Goal: Obtain resource: Obtain resource

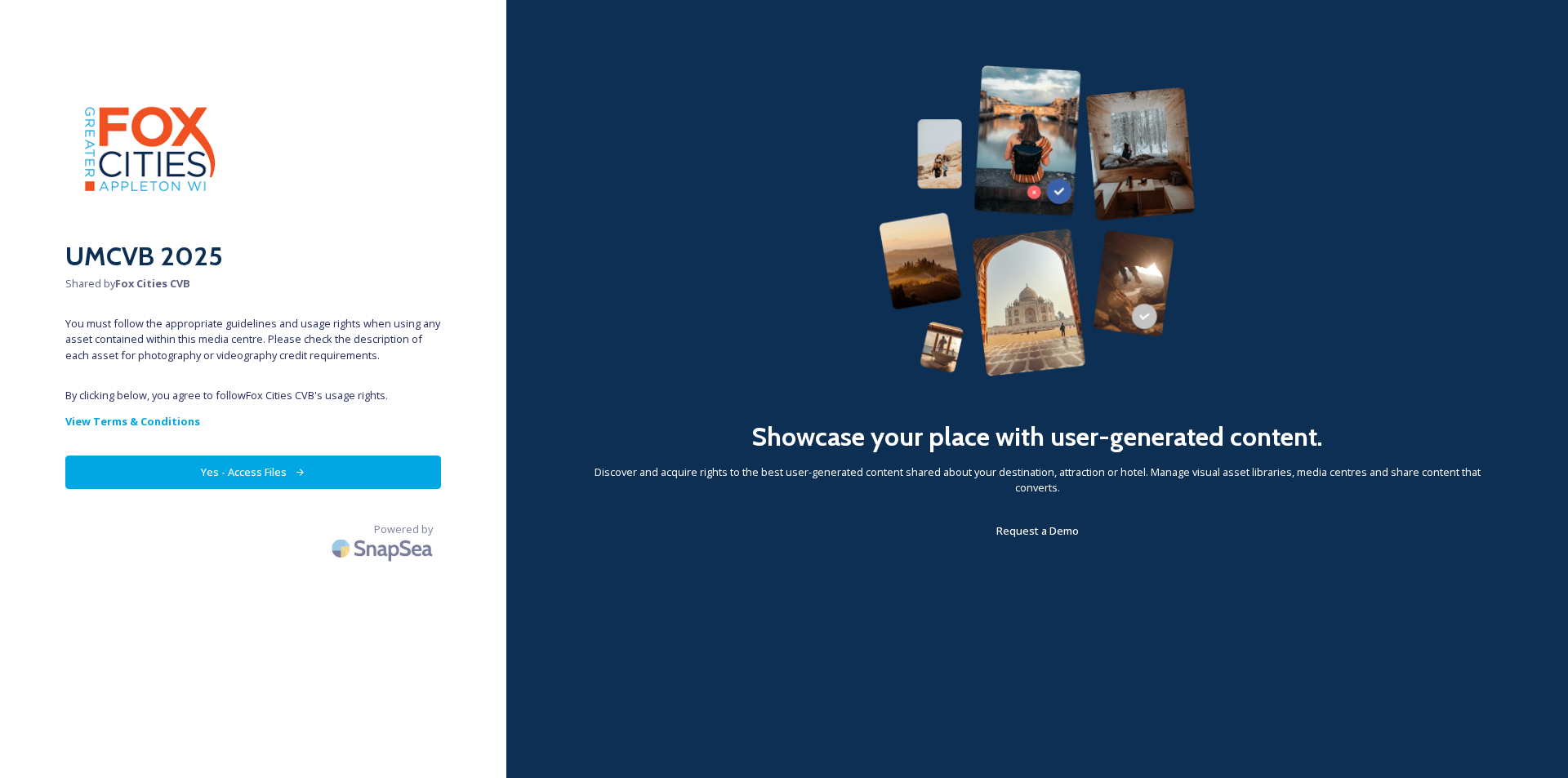
click at [246, 471] on button "Yes - Access Files" at bounding box center [253, 472] width 376 height 34
click at [264, 468] on button "Yes - Access Files" at bounding box center [253, 472] width 376 height 34
click at [166, 471] on button "Yes - Access Files" at bounding box center [253, 472] width 376 height 34
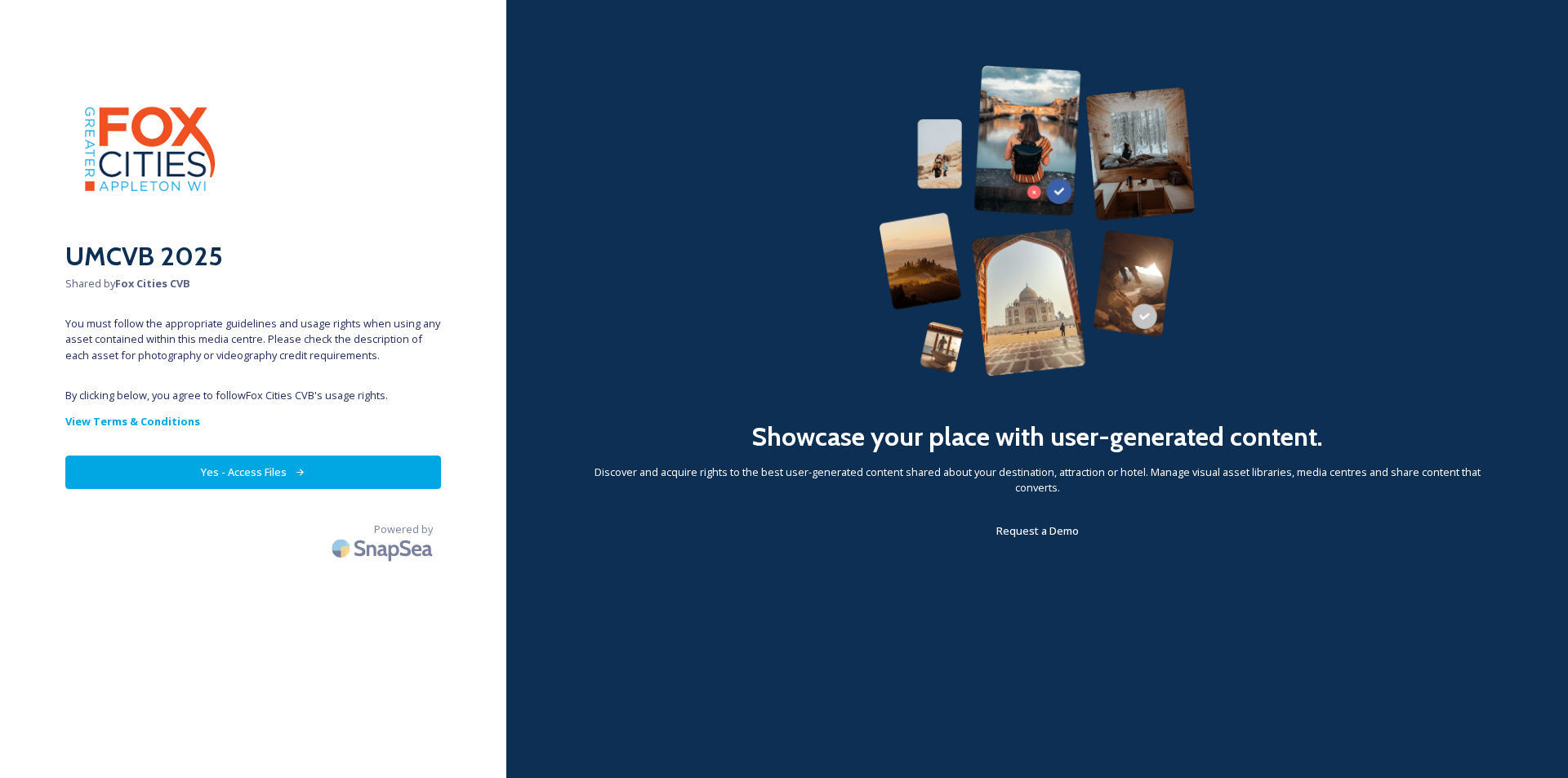
click at [167, 471] on button "Yes - Access Files" at bounding box center [253, 472] width 376 height 34
click at [261, 469] on button "Yes - Access Files" at bounding box center [253, 472] width 376 height 34
click at [252, 467] on button "Yes - Access Files" at bounding box center [253, 472] width 376 height 34
click at [134, 423] on strong "View Terms & Conditions" at bounding box center [132, 422] width 135 height 15
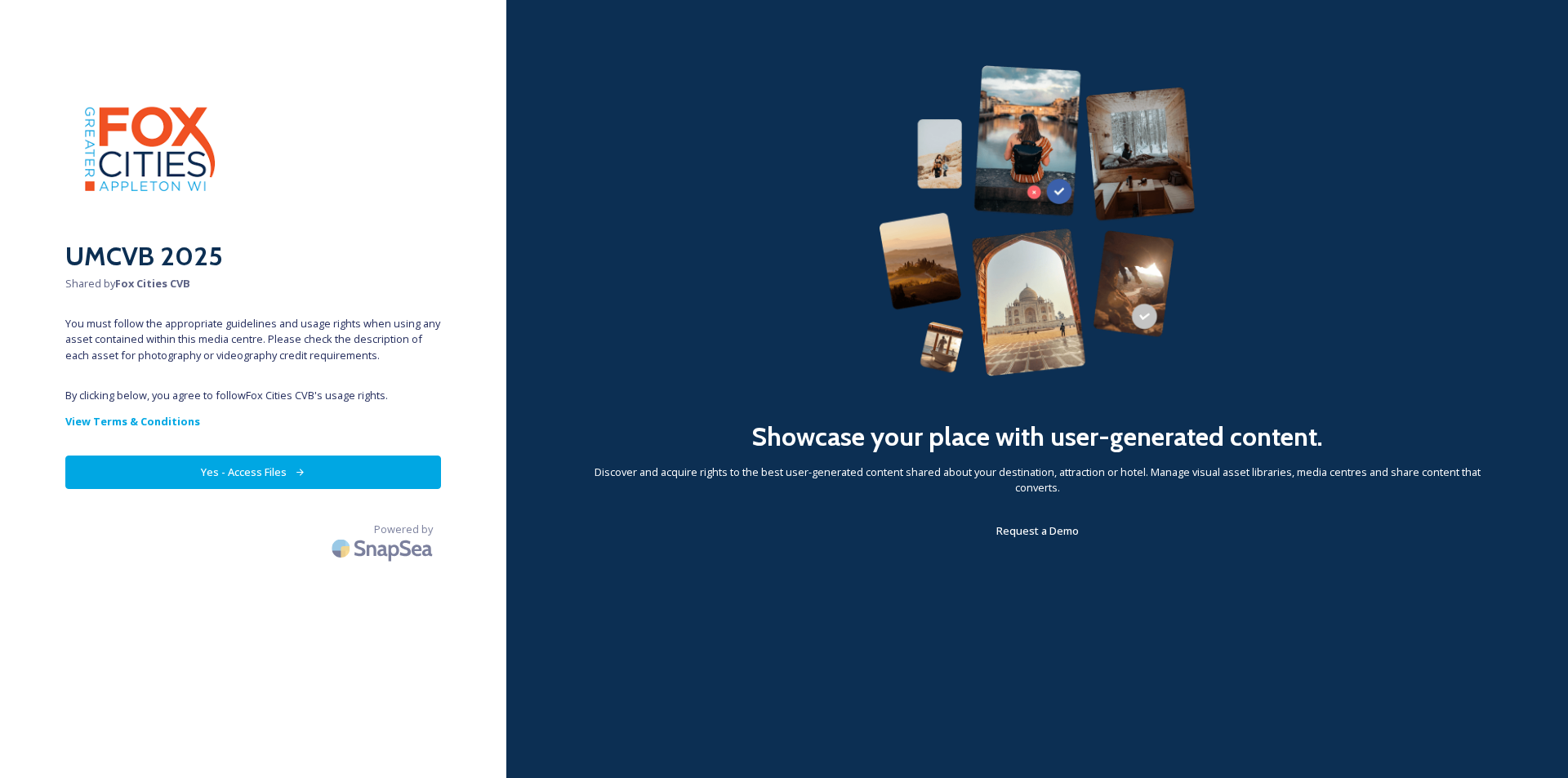
click at [252, 469] on button "Yes - Access Files" at bounding box center [253, 472] width 376 height 34
click at [253, 469] on button "Yes - Access Files" at bounding box center [253, 472] width 376 height 34
click at [346, 466] on button "Yes - Access Files" at bounding box center [253, 472] width 376 height 34
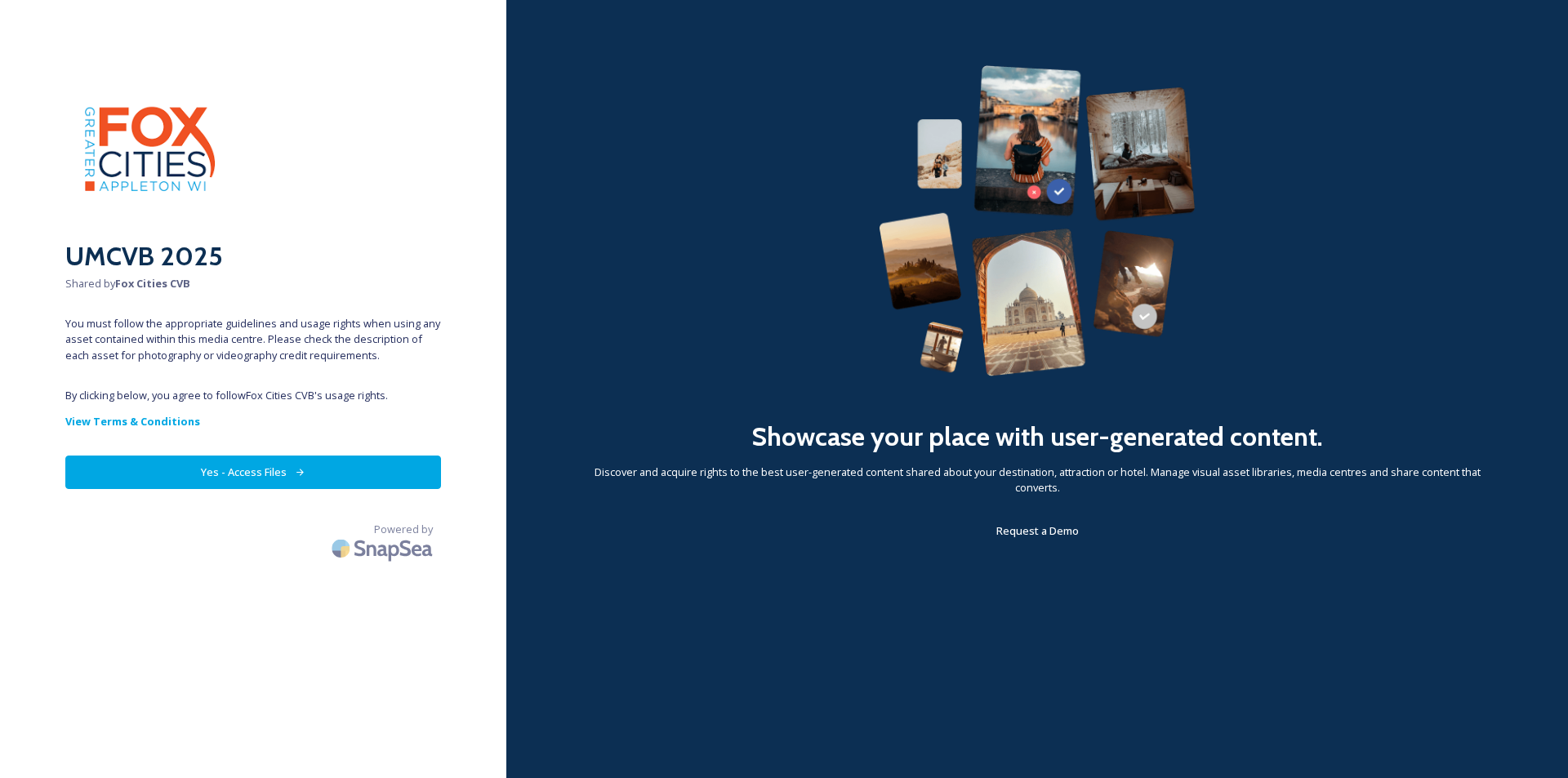
click at [160, 467] on button "Yes - Access Files" at bounding box center [253, 472] width 376 height 34
click at [275, 467] on button "Yes - Access Files" at bounding box center [253, 472] width 376 height 34
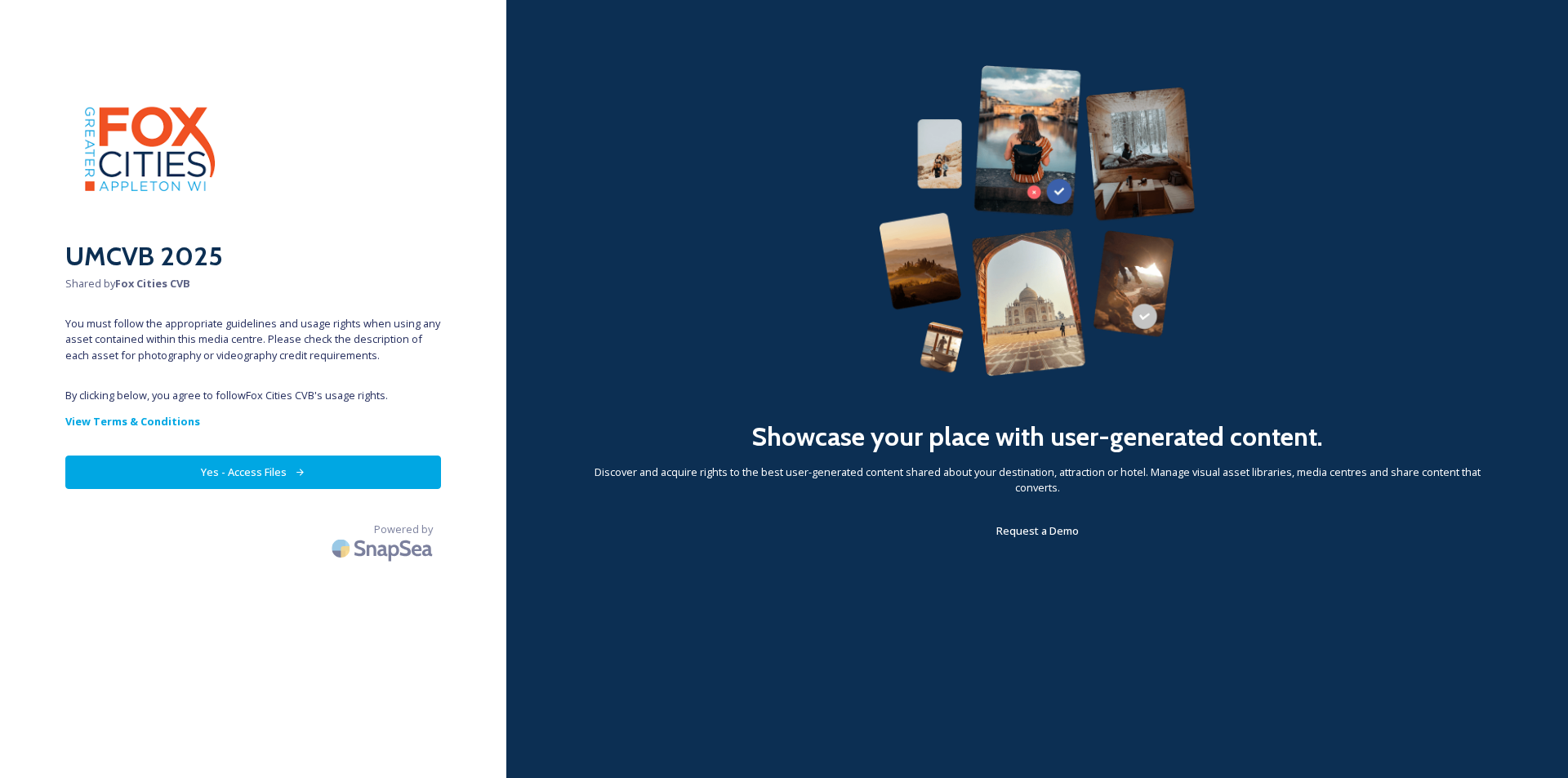
click at [167, 456] on button "Yes - Access Files" at bounding box center [253, 472] width 376 height 34
click at [168, 467] on button "Yes - Access Files" at bounding box center [253, 472] width 376 height 34
click at [138, 420] on strong "View Terms & Conditions" at bounding box center [132, 422] width 135 height 15
click at [249, 470] on button "Yes - Access Files" at bounding box center [253, 472] width 376 height 34
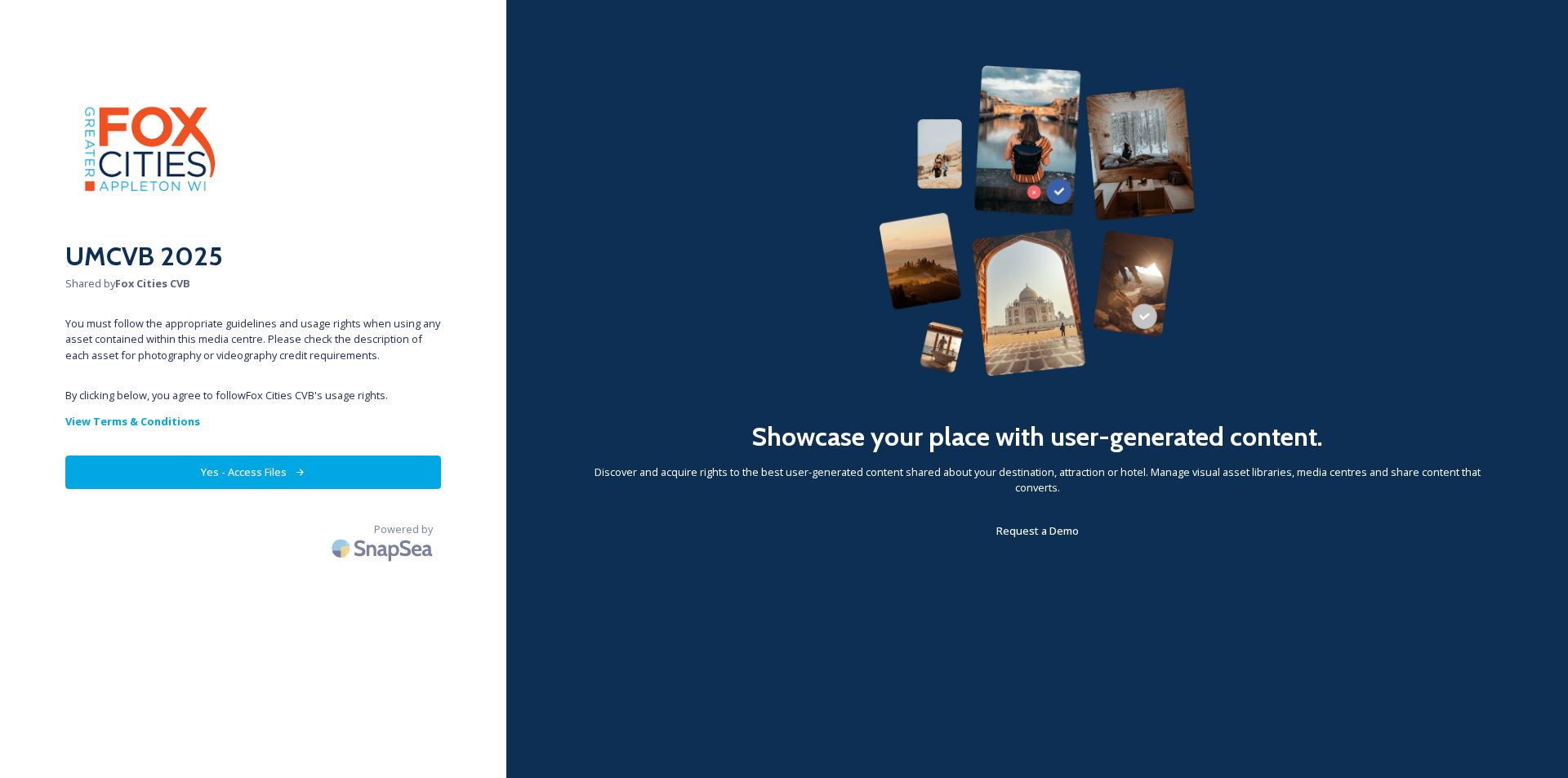
click at [249, 470] on button "Yes - Access Files" at bounding box center [253, 472] width 376 height 34
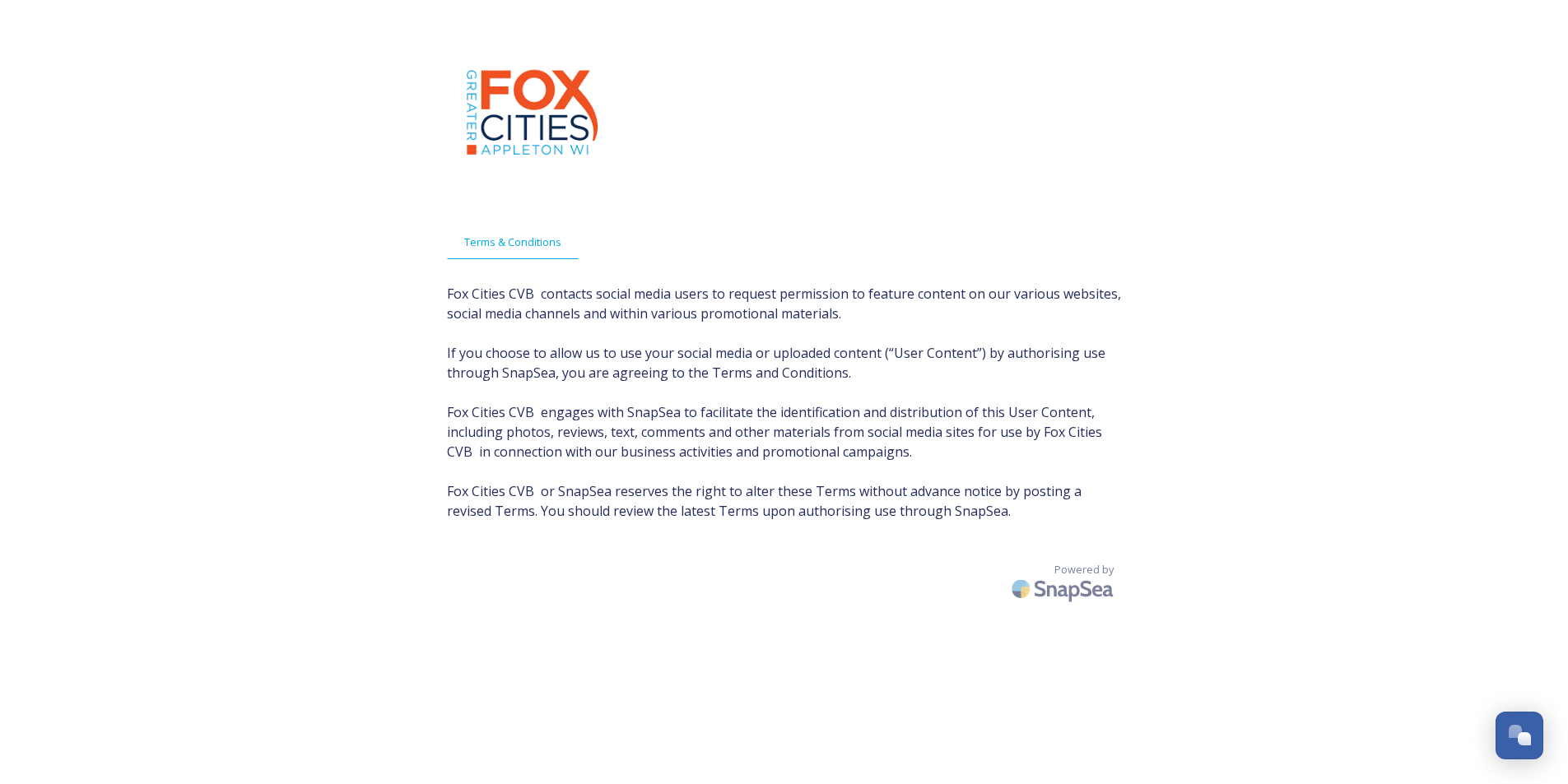
scroll to position [33, 0]
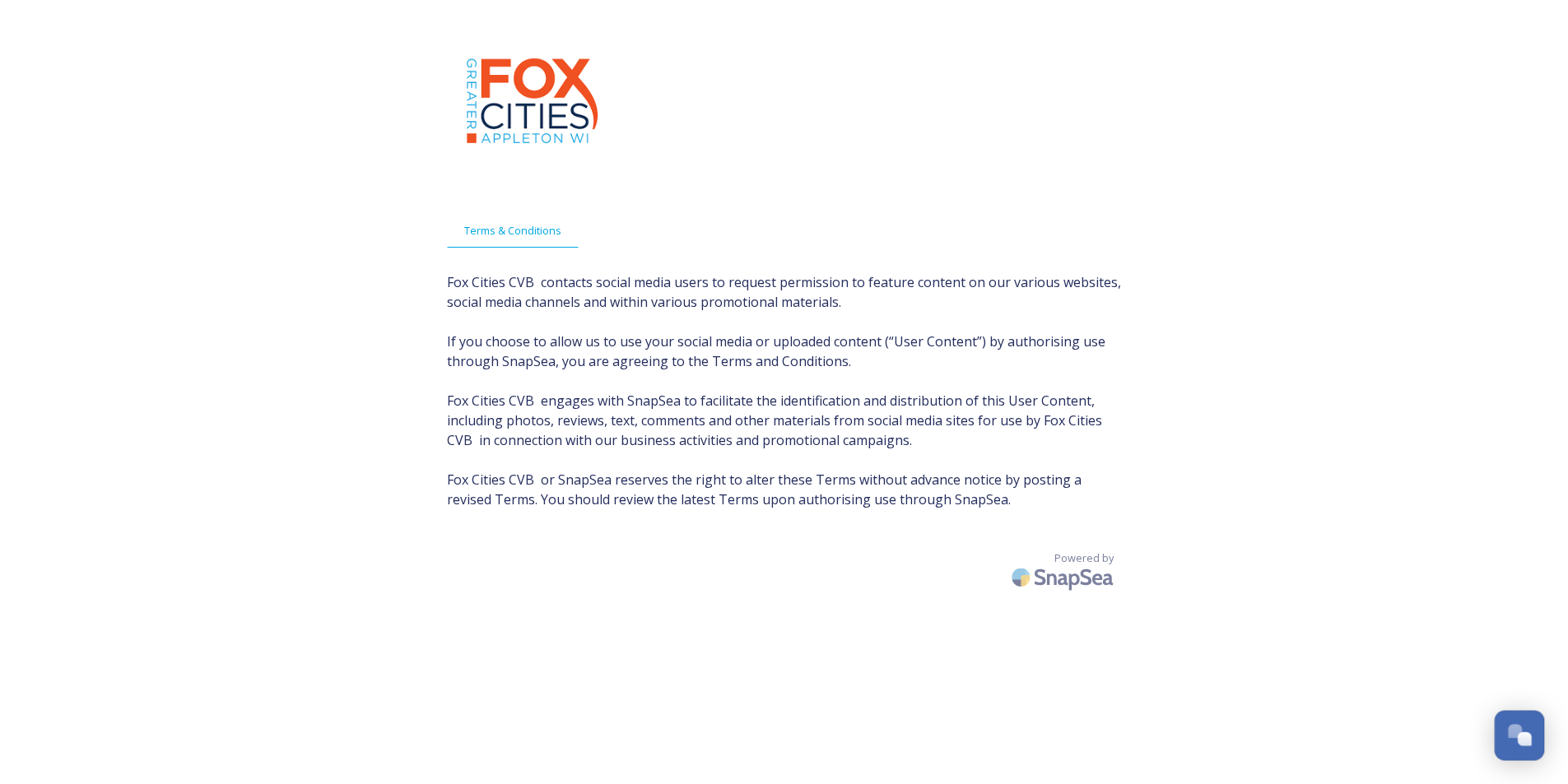
click at [1517, 729] on div "Open Chat" at bounding box center [1514, 730] width 14 height 14
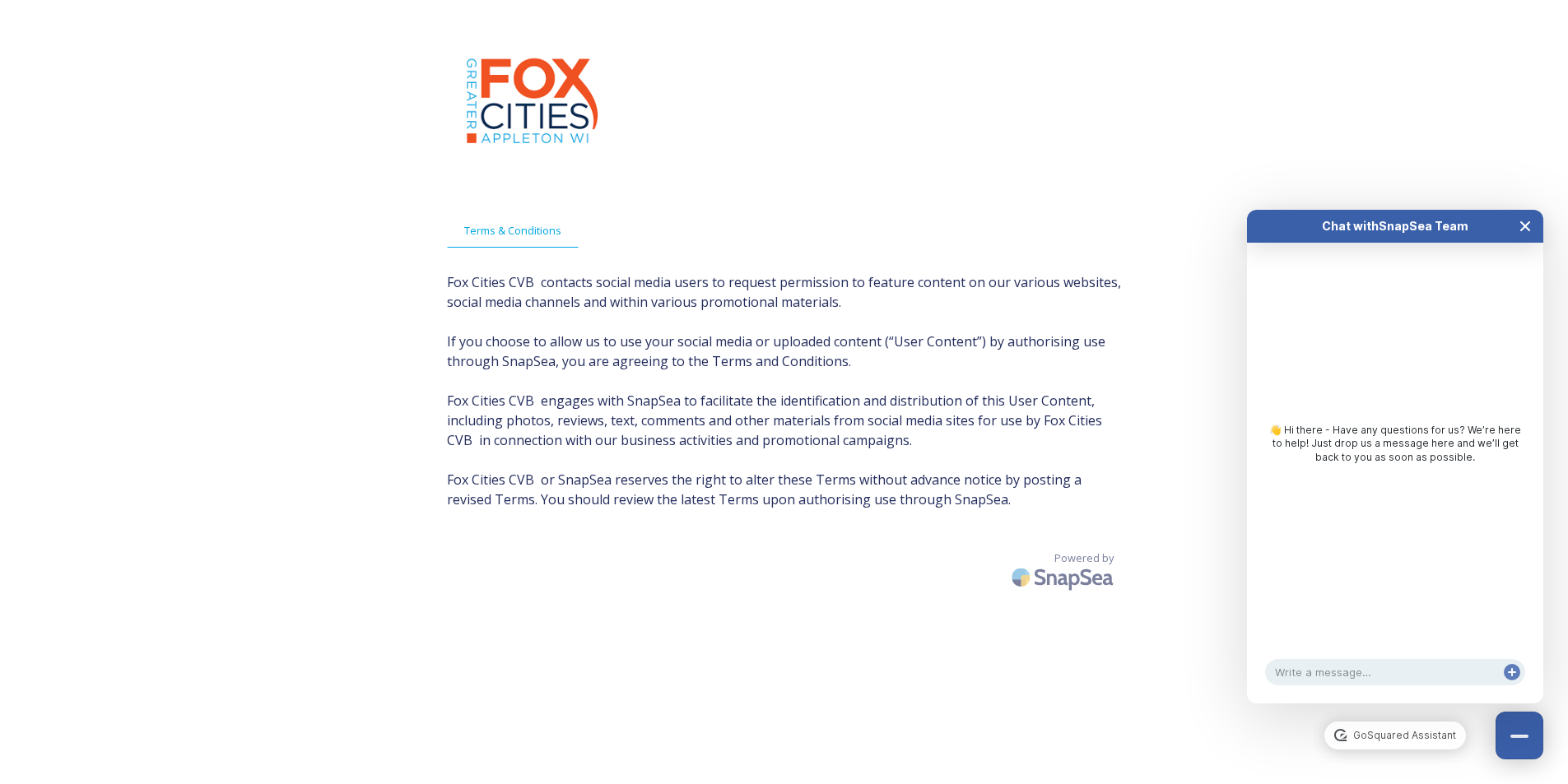
click at [1532, 222] on button "Close Chat" at bounding box center [1525, 226] width 36 height 33
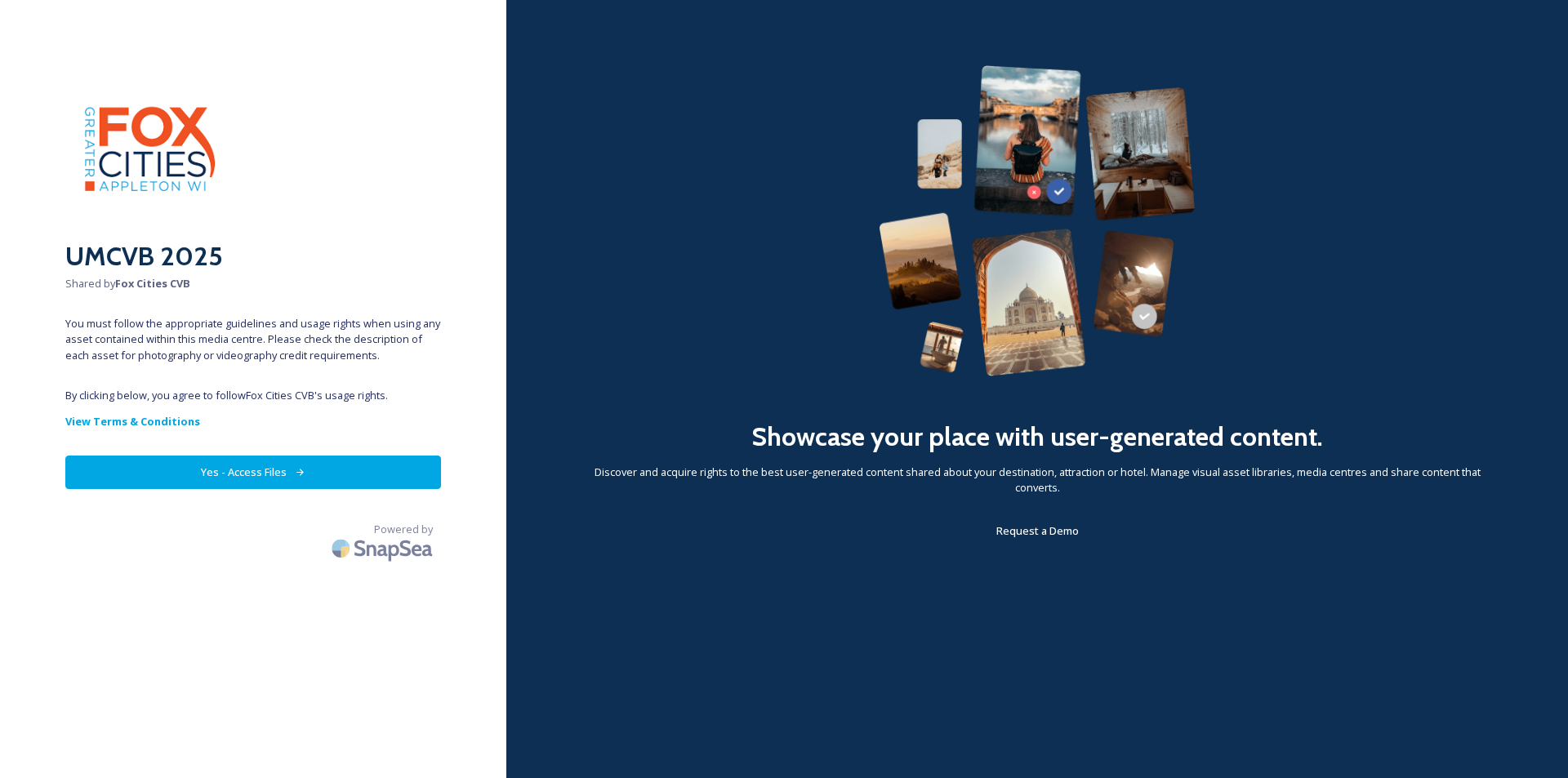
click at [229, 467] on button "Yes - Access Files" at bounding box center [253, 472] width 376 height 34
